Goal: Transaction & Acquisition: Purchase product/service

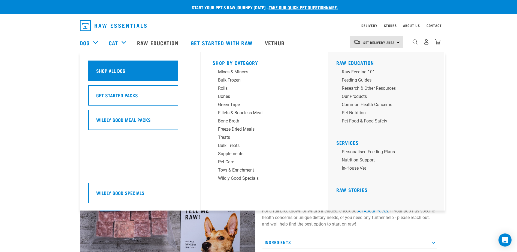
click at [131, 79] on div "Shop All Dog" at bounding box center [133, 71] width 90 height 20
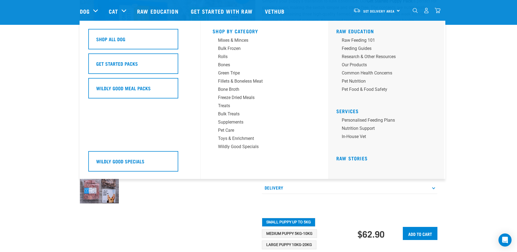
scroll to position [5, 0]
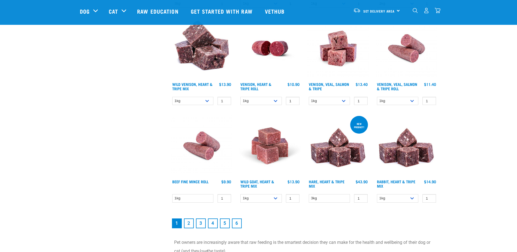
scroll to position [709, 0]
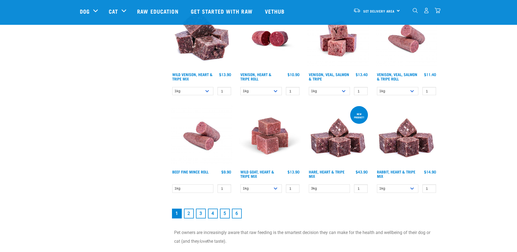
click at [192, 216] on link "2" at bounding box center [189, 213] width 10 height 10
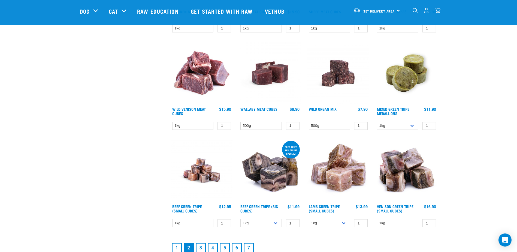
scroll to position [654, 0]
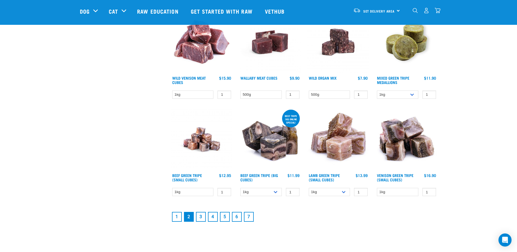
click at [199, 213] on link "3" at bounding box center [201, 217] width 10 height 10
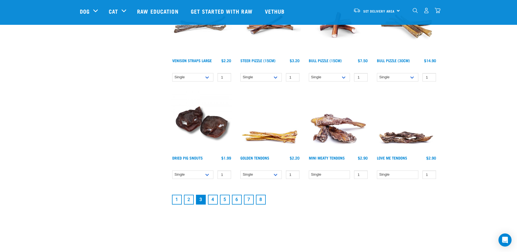
scroll to position [654, 0]
